Goal: Task Accomplishment & Management: Manage account settings

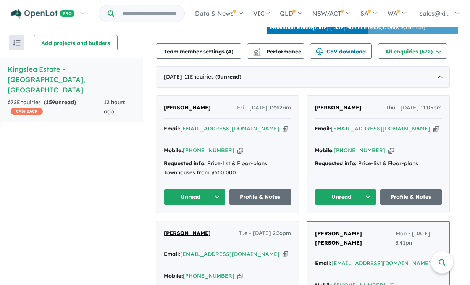
scroll to position [283, 0]
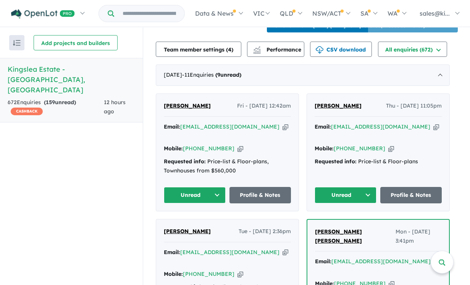
click at [217, 187] on button "Unread" at bounding box center [195, 195] width 62 height 16
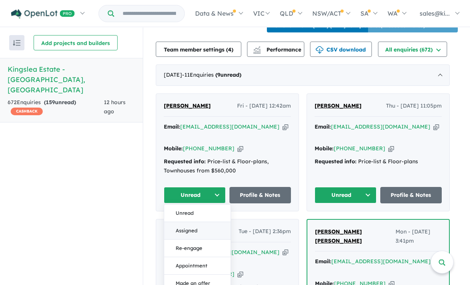
click at [211, 222] on button "Assigned" at bounding box center [197, 231] width 66 height 18
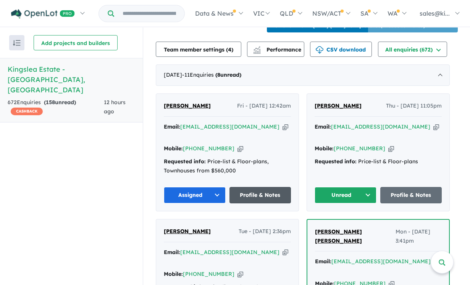
click at [262, 187] on link "Profile & Notes" at bounding box center [260, 195] width 62 height 16
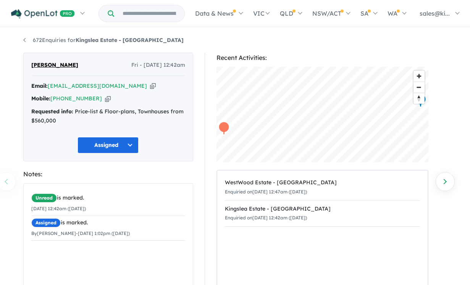
click at [68, 249] on div "Unread is marked. 29/08/2025 12:42am (Friday) Assigned is marked. By jason Cart…" at bounding box center [108, 239] width 169 height 110
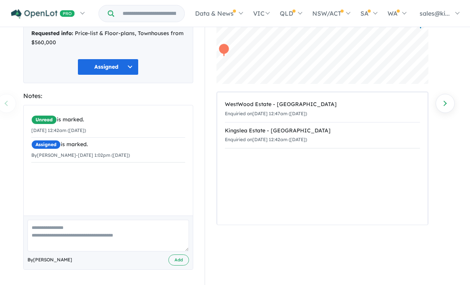
click at [68, 228] on textarea at bounding box center [107, 236] width 161 height 32
type textarea "**********"
click at [177, 259] on button "Add" at bounding box center [178, 259] width 21 height 11
click at [444, 103] on link "Next enquiry" at bounding box center [444, 103] width 19 height 19
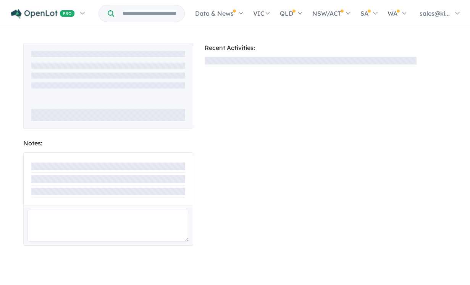
scroll to position [69, 0]
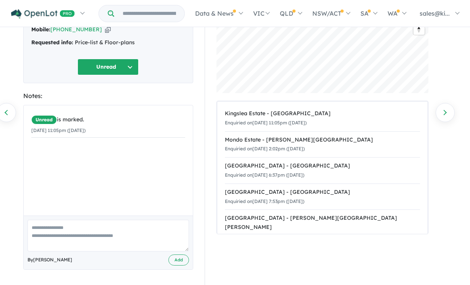
click at [130, 66] on button "Unread" at bounding box center [107, 67] width 61 height 16
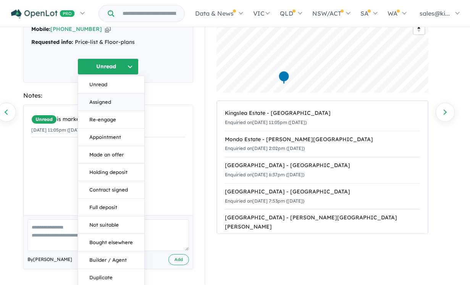
click at [109, 100] on button "Assigned" at bounding box center [111, 102] width 66 height 18
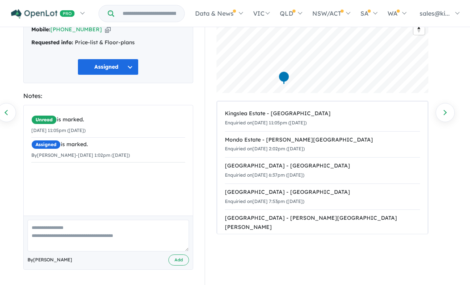
click at [55, 229] on textarea at bounding box center [107, 236] width 161 height 32
type textarea "**********"
click at [173, 261] on button "Add" at bounding box center [178, 259] width 21 height 11
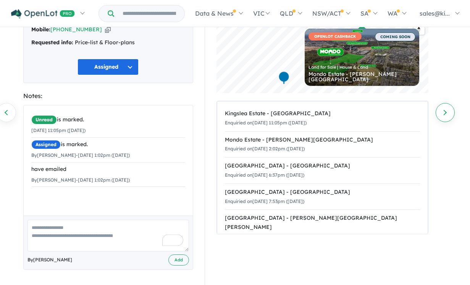
click at [443, 109] on link "Next enquiry" at bounding box center [444, 112] width 19 height 19
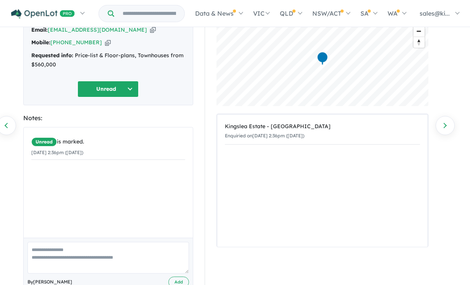
scroll to position [79, 0]
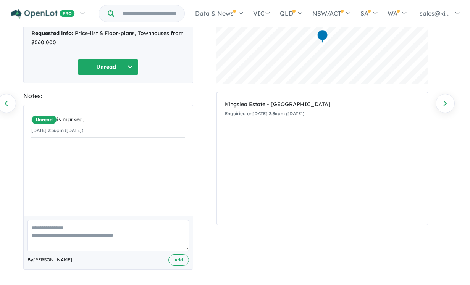
click at [130, 67] on button "Unread" at bounding box center [107, 67] width 61 height 16
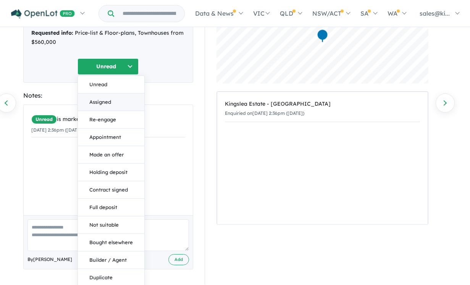
click at [104, 106] on button "Assigned" at bounding box center [111, 102] width 66 height 18
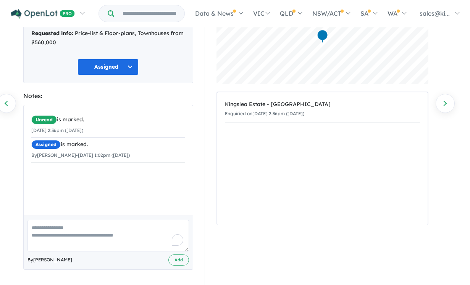
click at [55, 231] on textarea "To enrich screen reader interactions, please activate Accessibility in Grammarl…" at bounding box center [107, 236] width 161 height 32
type textarea "**********"
click at [177, 257] on button "Add" at bounding box center [178, 259] width 21 height 11
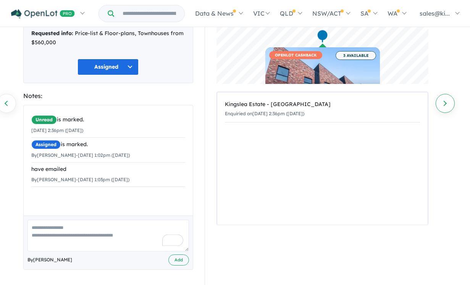
click at [448, 102] on link "Next enquiry" at bounding box center [444, 103] width 19 height 19
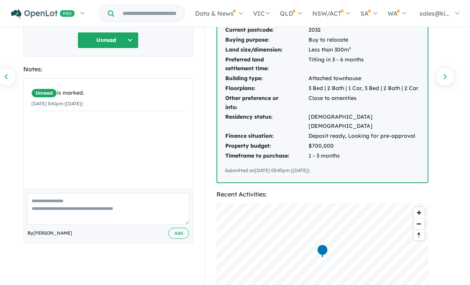
scroll to position [118, 0]
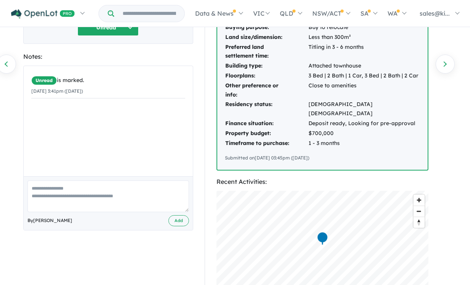
click at [98, 193] on textarea at bounding box center [107, 196] width 161 height 32
type textarea "**********"
click at [185, 222] on button "Add" at bounding box center [178, 220] width 21 height 11
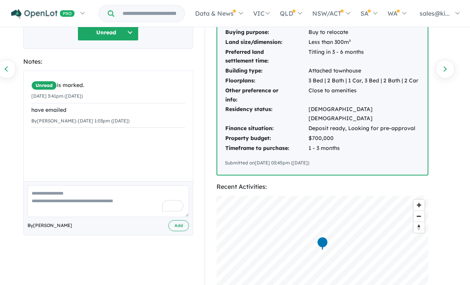
scroll to position [24, 0]
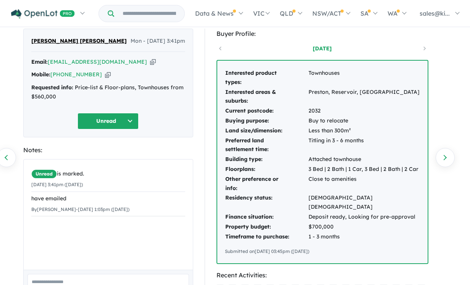
click at [134, 126] on button "Unread" at bounding box center [107, 121] width 61 height 16
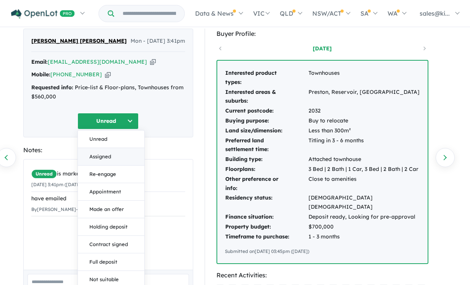
click at [118, 154] on button "Assigned" at bounding box center [111, 157] width 66 height 18
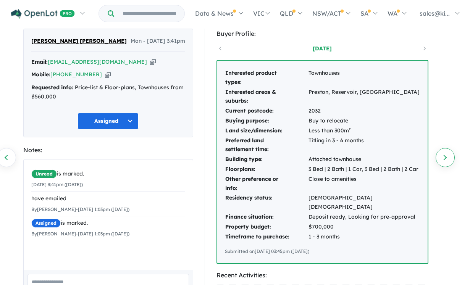
click at [445, 156] on link "Next enquiry" at bounding box center [444, 157] width 19 height 19
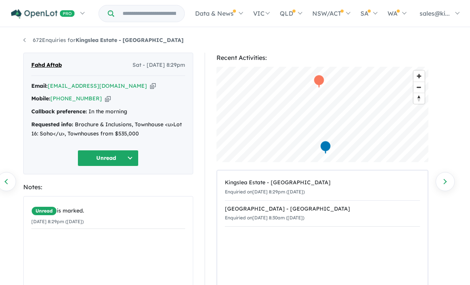
click at [129, 156] on button "Unread" at bounding box center [107, 158] width 61 height 16
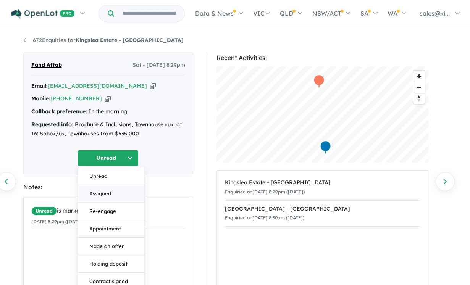
click at [105, 195] on button "Assigned" at bounding box center [111, 194] width 66 height 18
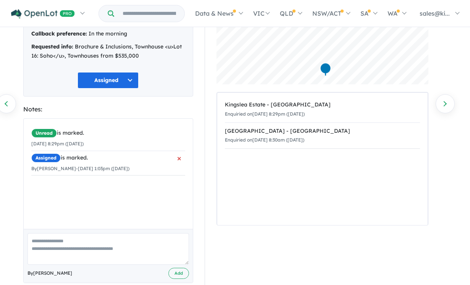
scroll to position [80, 0]
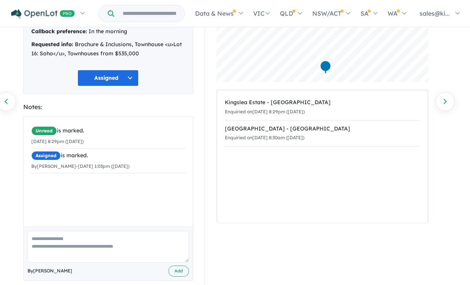
click at [83, 237] on textarea at bounding box center [107, 247] width 161 height 32
click at [37, 240] on textarea "**********" at bounding box center [107, 247] width 161 height 32
type textarea "**********"
click at [176, 269] on button "Add" at bounding box center [178, 271] width 21 height 11
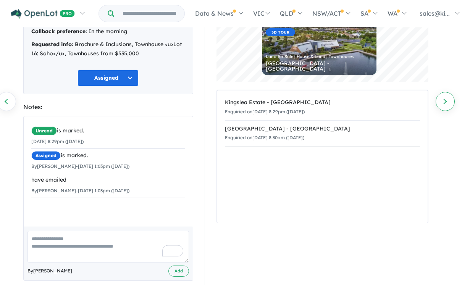
click at [441, 103] on link "Next enquiry" at bounding box center [444, 101] width 19 height 19
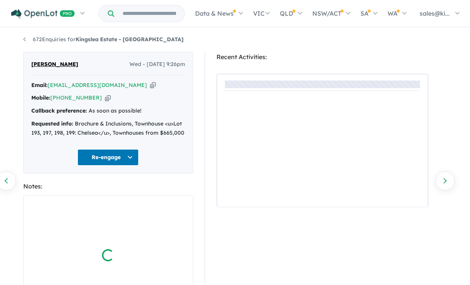
scroll to position [80, 0]
